Goal: Share content

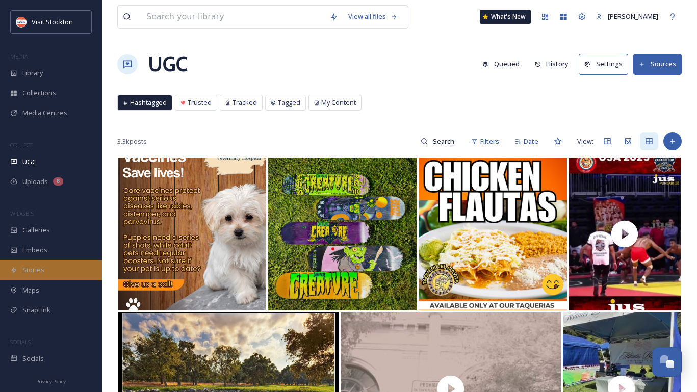
click at [34, 274] on span "Stories" at bounding box center [33, 270] width 22 height 10
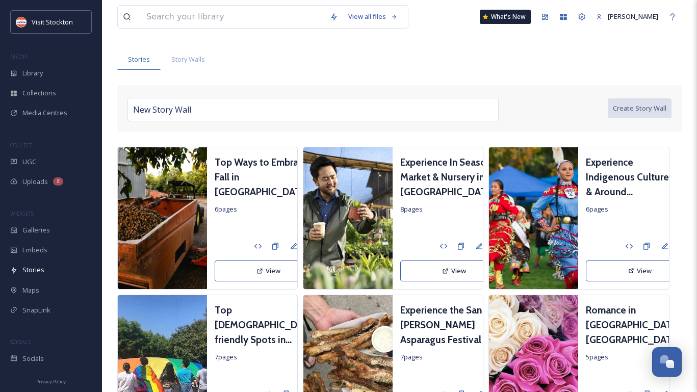
scroll to position [51, 0]
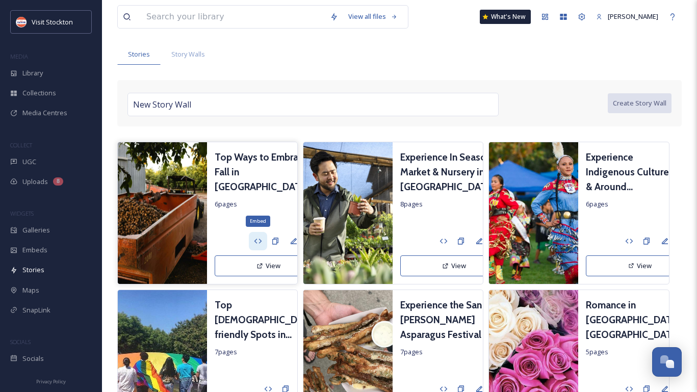
click at [254, 241] on icon at bounding box center [258, 241] width 8 height 8
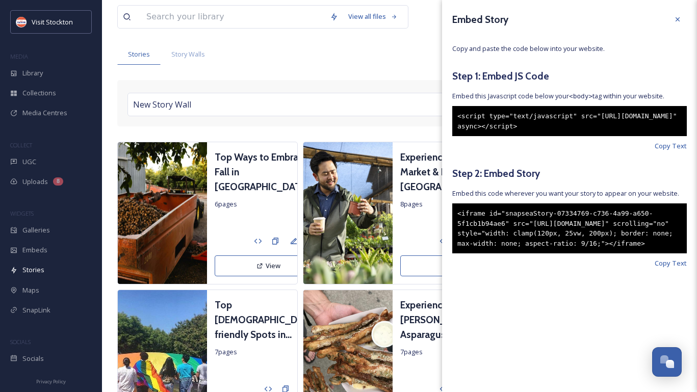
drag, startPoint x: 612, startPoint y: 138, endPoint x: 443, endPoint y: 106, distance: 172.3
click at [443, 106] on div "Embed Story Copy and paste the code below into your website. Step 1: Embed JS C…" at bounding box center [569, 139] width 255 height 279
copy div "<script type="text/javascript" src="[URL][DOMAIN_NAME]" async></script>"
click at [664, 268] on span "Copy Text" at bounding box center [671, 264] width 32 height 10
click at [668, 268] on span "Copy Text" at bounding box center [671, 264] width 32 height 10
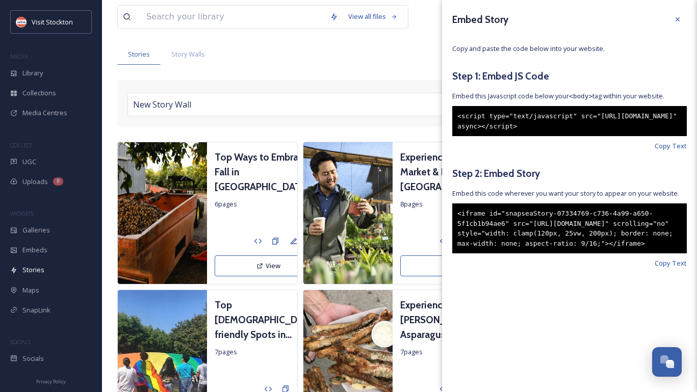
click at [658, 253] on div "<iframe id="snapseaStory-07334769-c736-4a99-a650-5f1cb1b94ae6" src="[URL][DOMAI…" at bounding box center [569, 228] width 235 height 50
click at [668, 268] on span "Copy Text" at bounding box center [671, 264] width 32 height 10
click at [385, 58] on div "Stories Story Walls" at bounding box center [399, 54] width 564 height 21
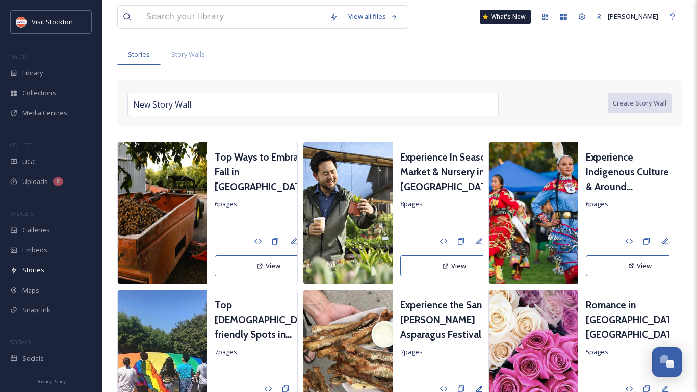
scroll to position [56, 0]
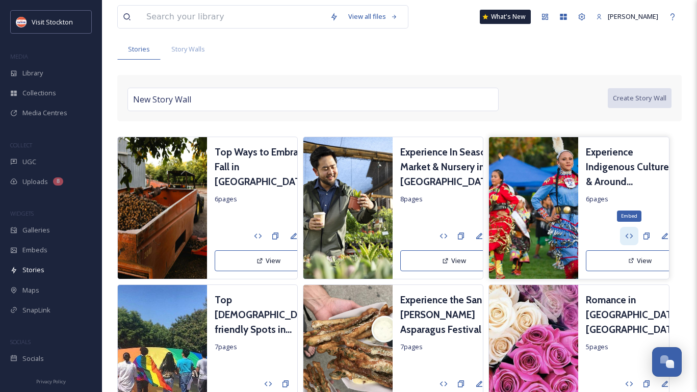
click at [625, 235] on icon at bounding box center [629, 236] width 8 height 8
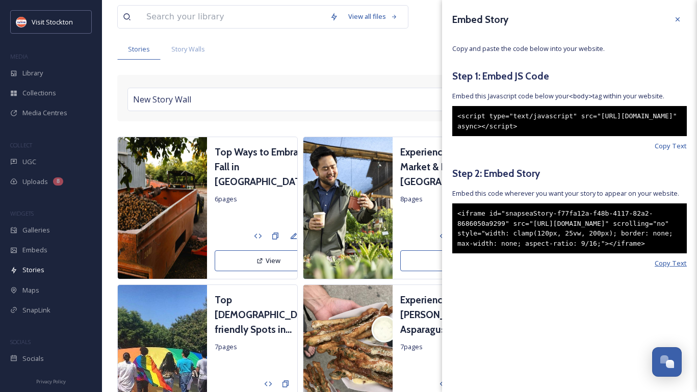
click at [669, 268] on span "Copy Text" at bounding box center [671, 264] width 32 height 10
click at [415, 96] on div "New Story Wall" at bounding box center [312, 99] width 371 height 23
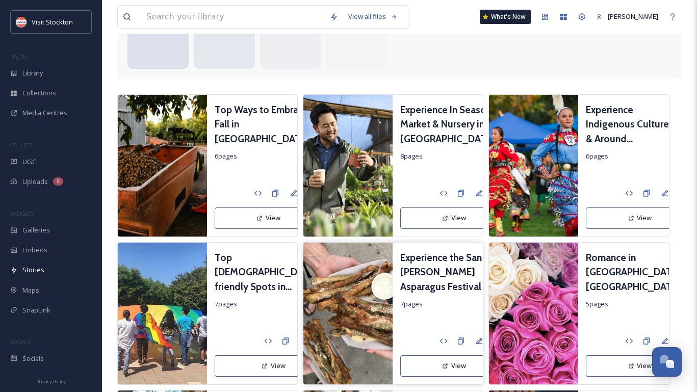
scroll to position [207, 0]
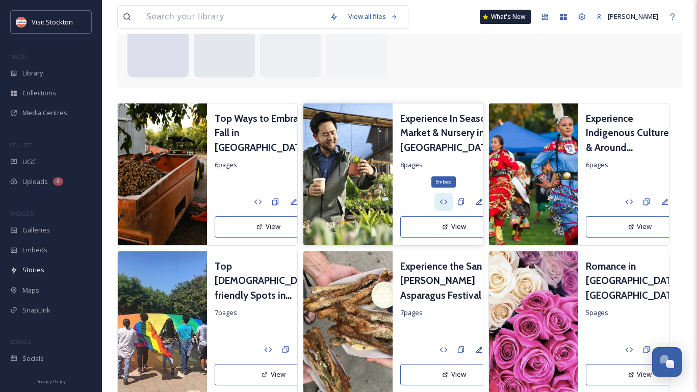
click at [440, 200] on icon at bounding box center [444, 202] width 8 height 8
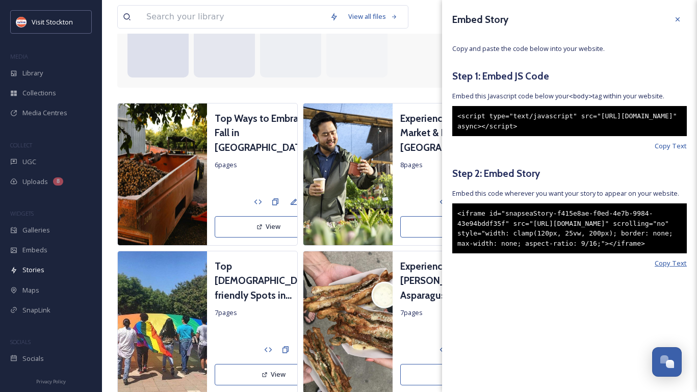
click at [680, 268] on span "Copy Text" at bounding box center [671, 264] width 32 height 10
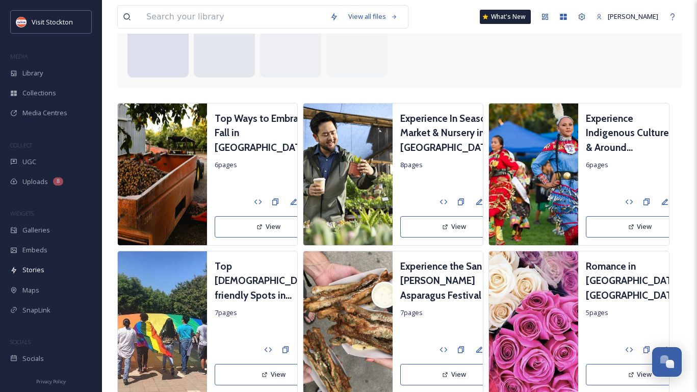
click at [410, 81] on div "New Story Wall Create Story Wall Select stories below to start creating!" at bounding box center [399, 6] width 564 height 163
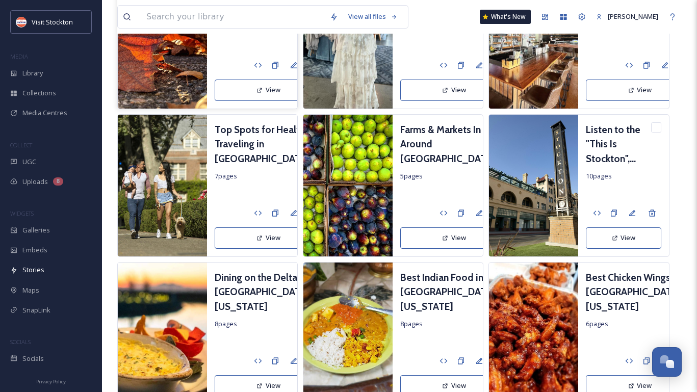
scroll to position [640, 0]
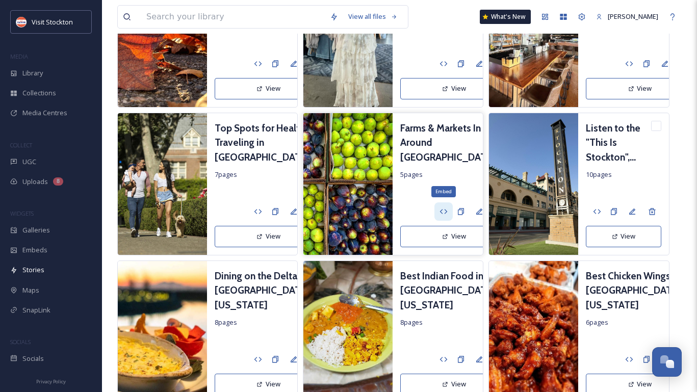
click at [434, 212] on div "Embed" at bounding box center [443, 211] width 18 height 18
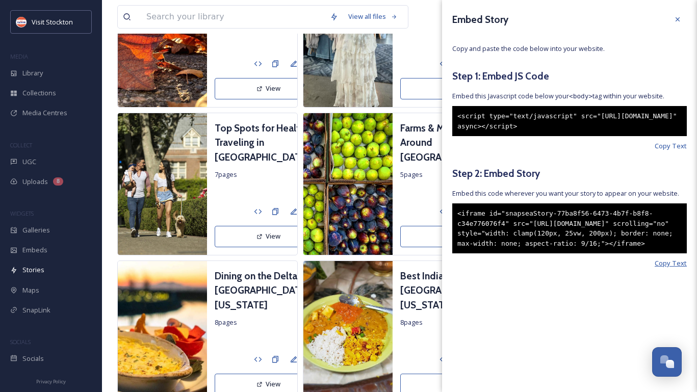
click at [663, 268] on span "Copy Text" at bounding box center [671, 264] width 32 height 10
